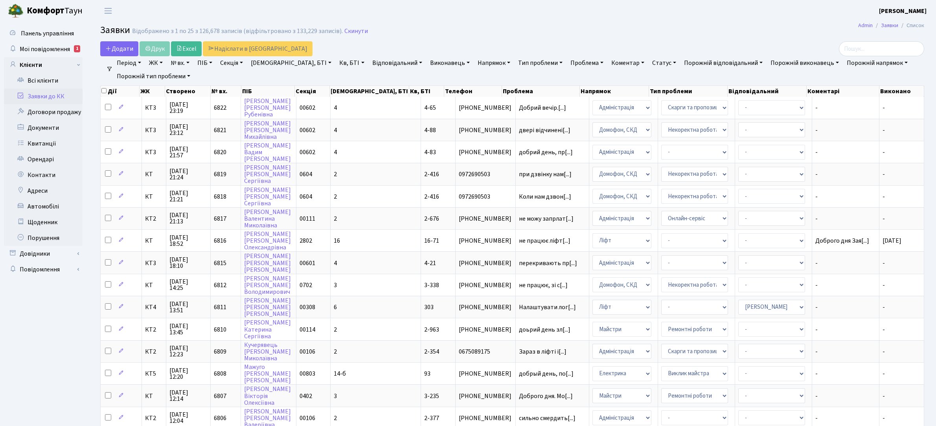
select select "25"
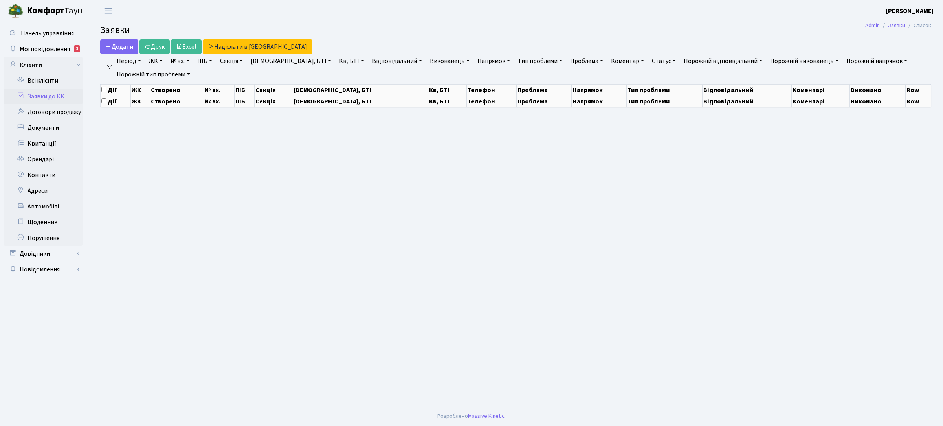
select select "25"
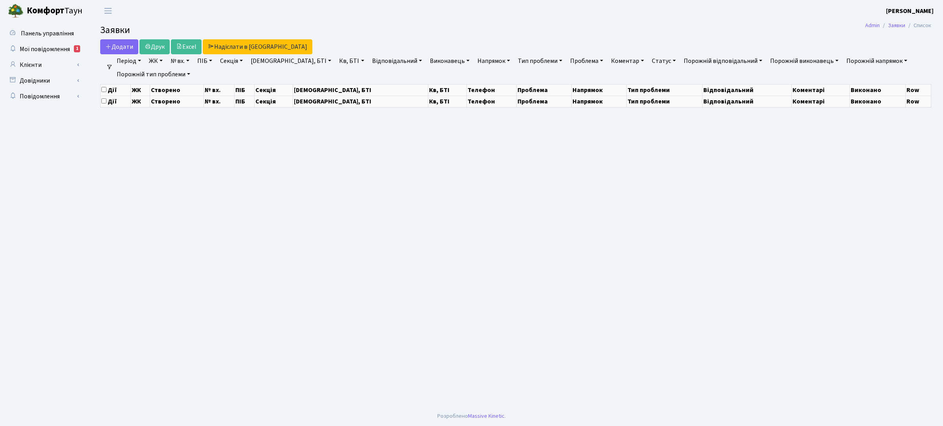
select select "25"
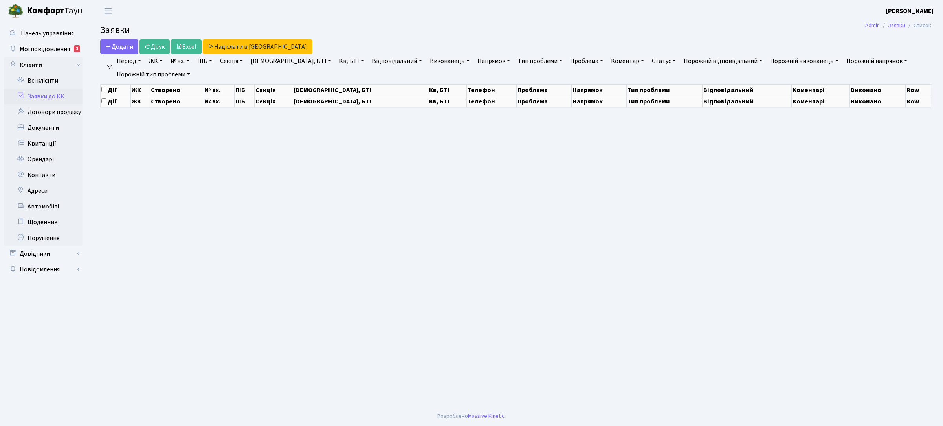
select select "25"
